Goal: Communication & Community: Answer question/provide support

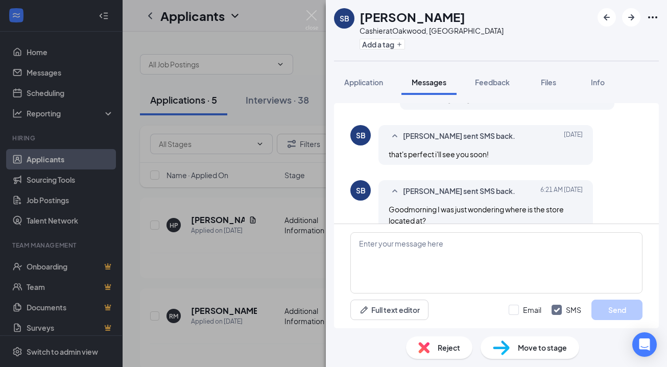
scroll to position [565, 0]
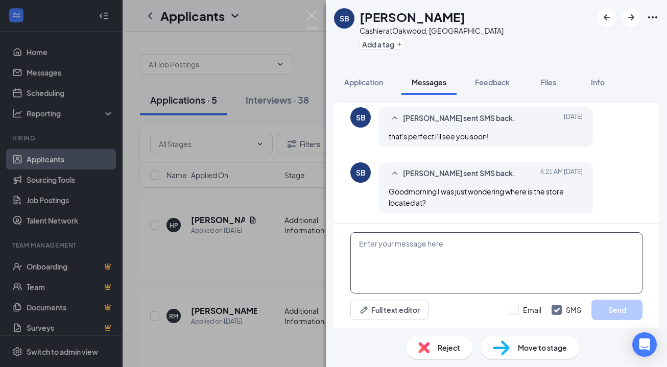
click at [385, 247] on textarea at bounding box center [496, 262] width 292 height 61
type textarea "We are at [STREET_ADDRESS][PERSON_NAME]."
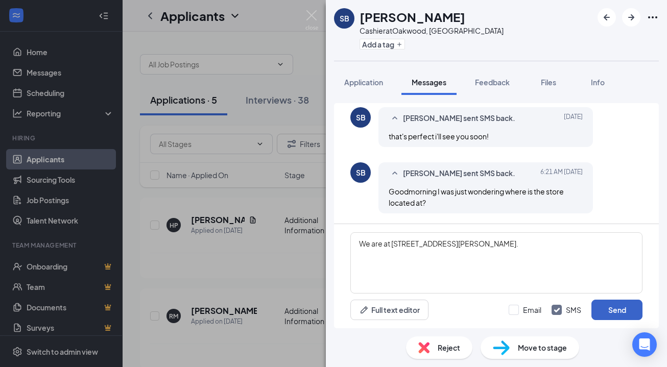
click at [607, 309] on button "Send" at bounding box center [616, 310] width 51 height 20
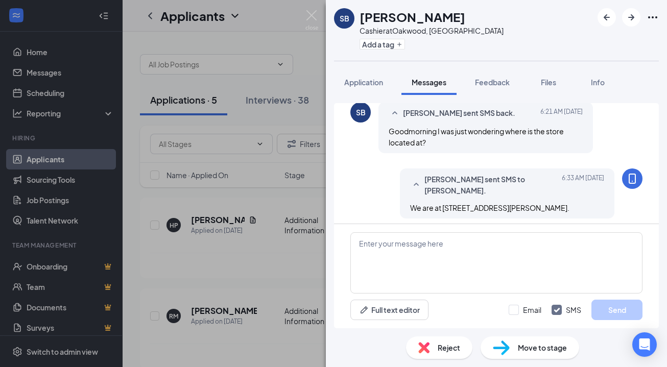
scroll to position [630, 0]
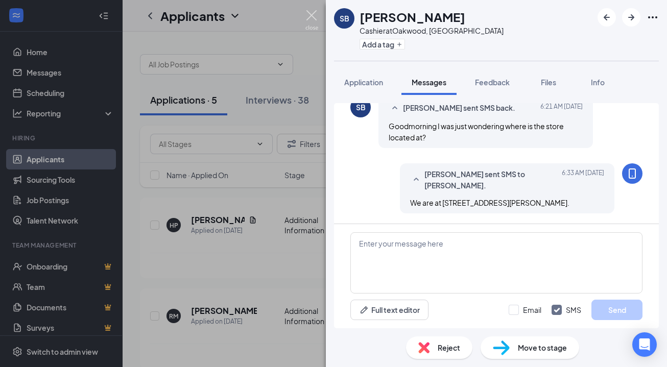
click at [309, 15] on img at bounding box center [311, 20] width 13 height 20
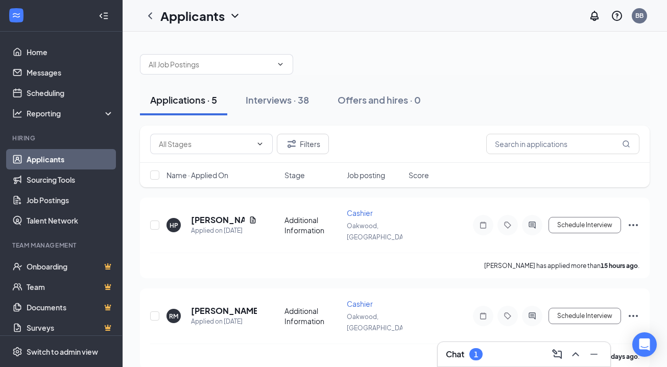
click at [162, 102] on div "Applications · 5" at bounding box center [183, 99] width 67 height 13
click at [461, 355] on h3 "Chat" at bounding box center [455, 354] width 18 height 11
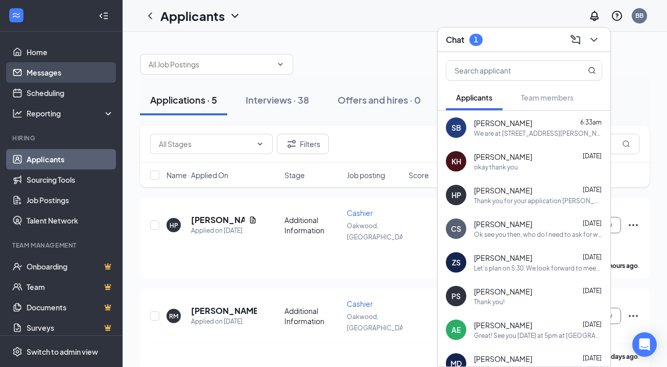
click at [43, 71] on link "Messages" at bounding box center [70, 72] width 87 height 20
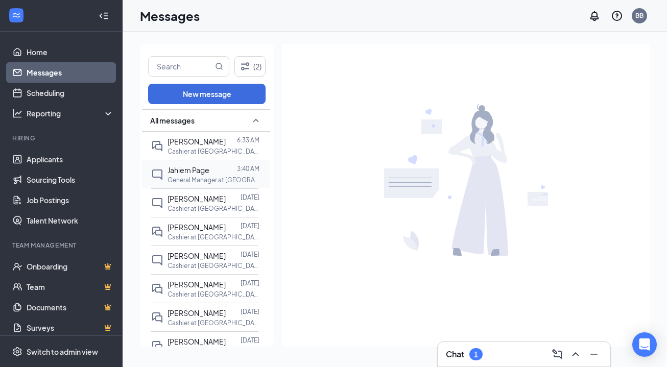
click at [201, 179] on p "General Manager at [GEOGRAPHIC_DATA], [GEOGRAPHIC_DATA]" at bounding box center [213, 180] width 92 height 9
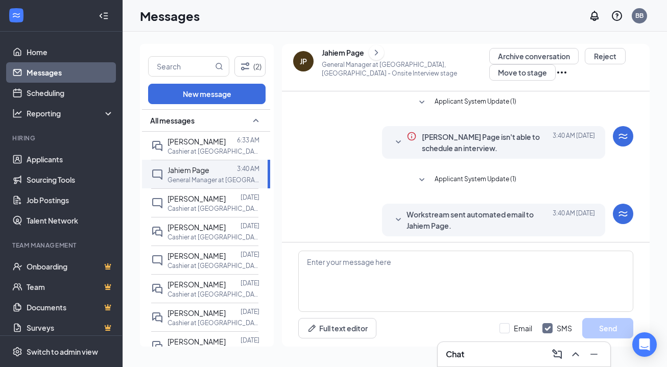
click at [336, 52] on div "Jahiem Page" at bounding box center [343, 52] width 42 height 10
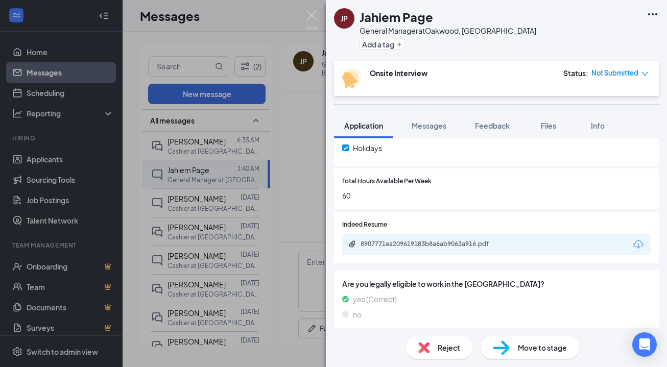
scroll to position [404, 0]
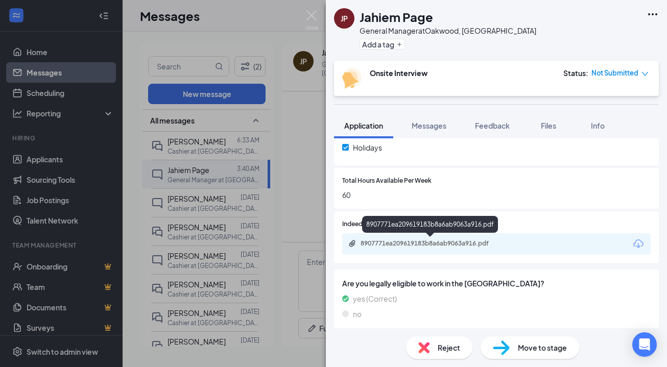
click at [428, 244] on div "8907771ea209619183b8a6ab9063a916.pdf" at bounding box center [431, 243] width 143 height 8
